Goal: Task Accomplishment & Management: Manage account settings

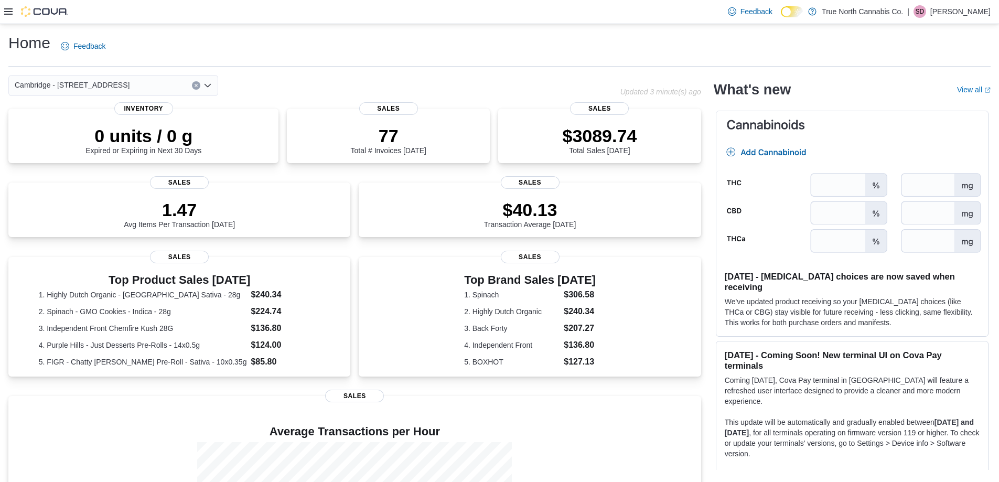
click at [8, 14] on icon at bounding box center [8, 11] width 8 height 6
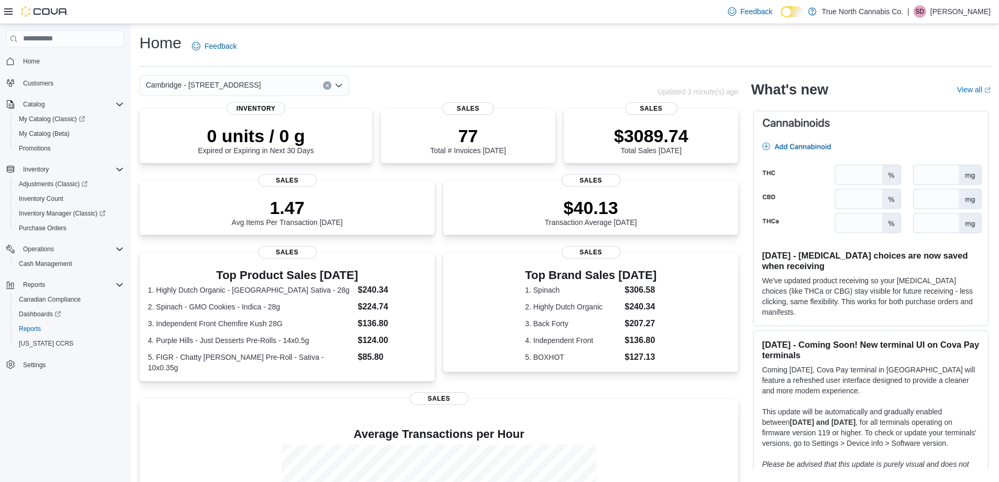
click at [494, 13] on p "[PERSON_NAME]" at bounding box center [960, 11] width 60 height 13
click at [494, 101] on span "Sign Out" at bounding box center [923, 102] width 28 height 10
